Goal: Transaction & Acquisition: Purchase product/service

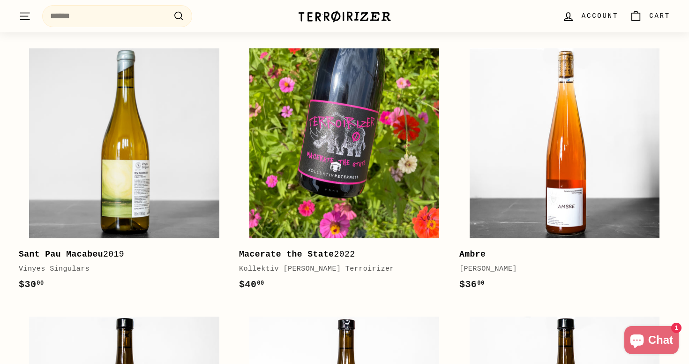
scroll to position [171, 0]
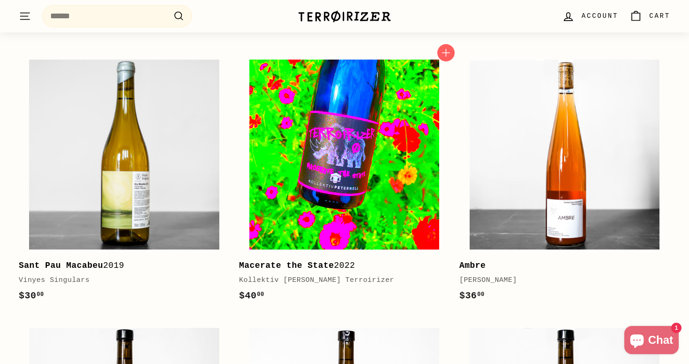
click at [399, 157] on img at bounding box center [344, 155] width 190 height 190
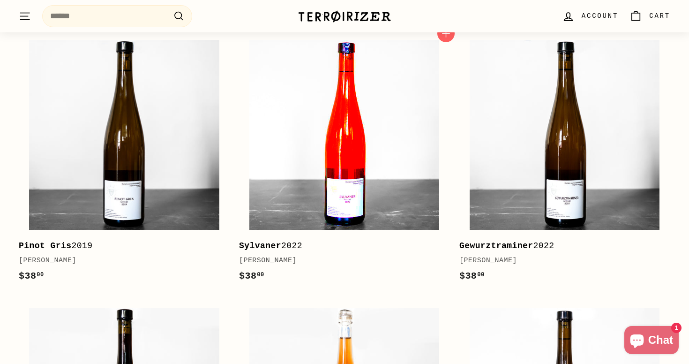
scroll to position [465, 0]
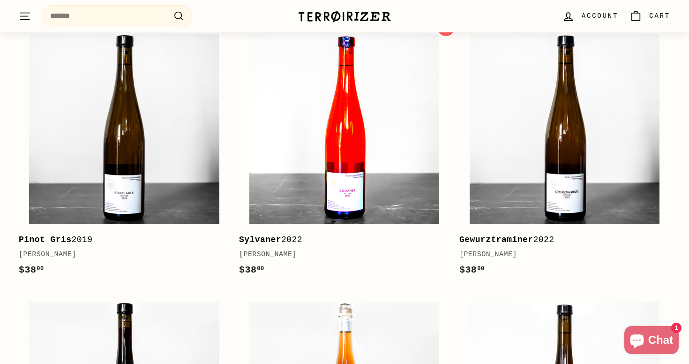
click at [367, 159] on img at bounding box center [344, 129] width 190 height 190
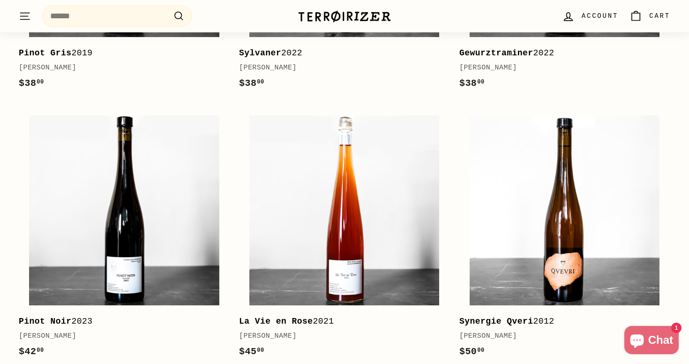
scroll to position [644, 0]
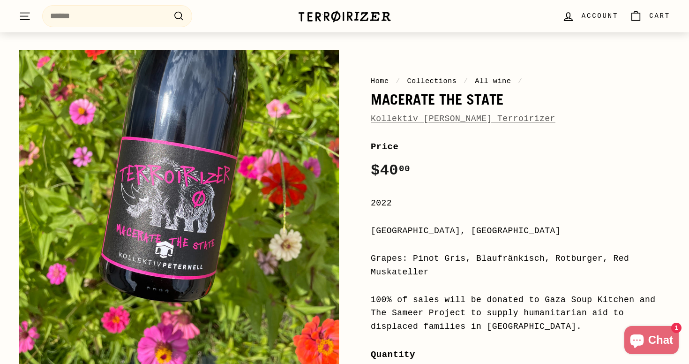
scroll to position [58, 0]
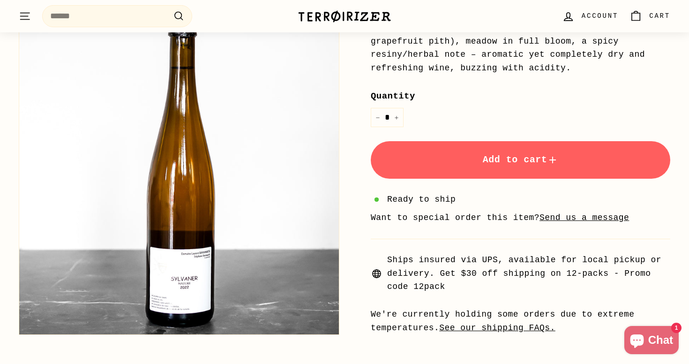
scroll to position [301, 0]
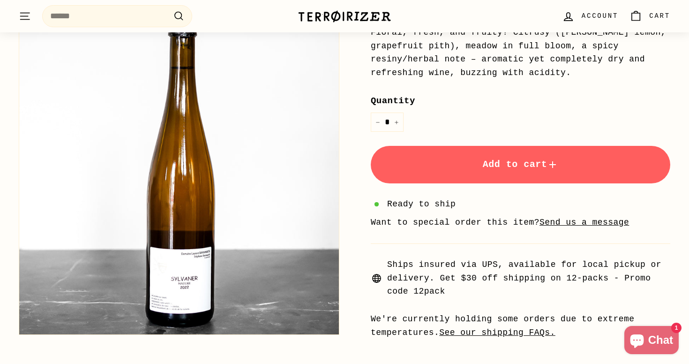
click at [185, 258] on button "Zoom" at bounding box center [179, 175] width 320 height 320
